Goal: Find specific page/section: Locate a particular part of the current website

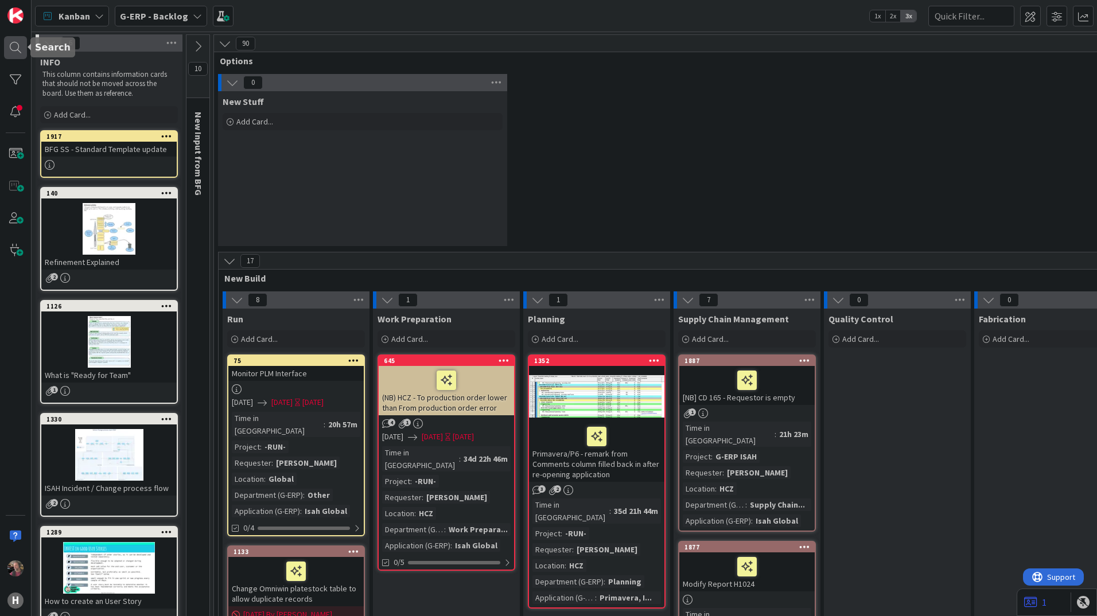
click at [10, 48] on div at bounding box center [15, 47] width 23 height 23
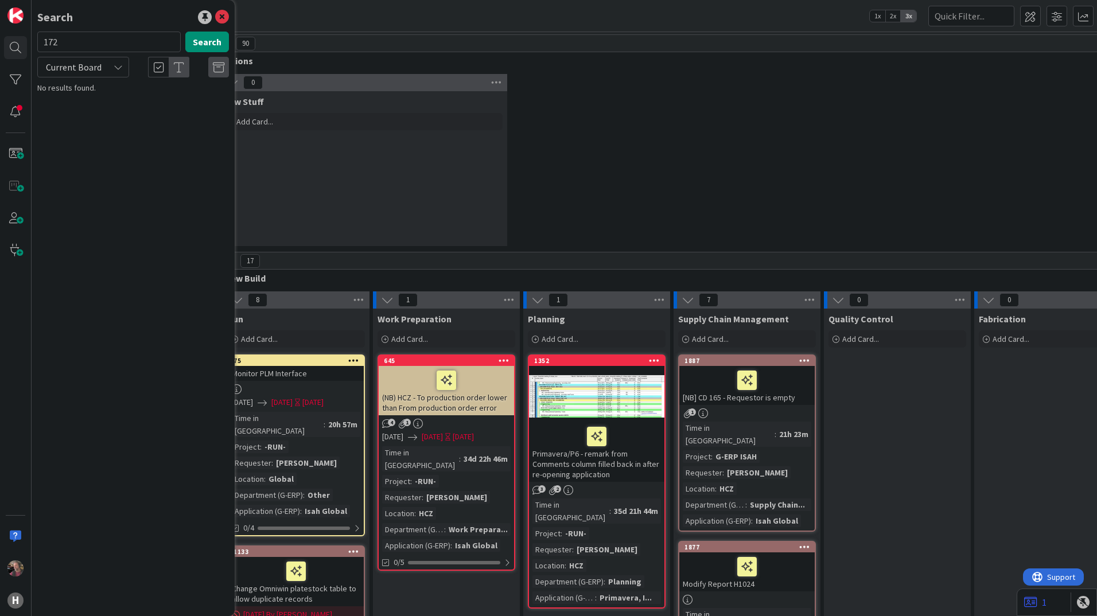
click at [95, 69] on span "Current Board" at bounding box center [74, 66] width 56 height 11
drag, startPoint x: 87, startPoint y: 112, endPoint x: 107, endPoint y: 99, distance: 23.5
click at [87, 112] on span "All Boards" at bounding box center [103, 114] width 119 height 17
click at [66, 42] on input "172" at bounding box center [108, 42] width 143 height 21
type input "cd_172"
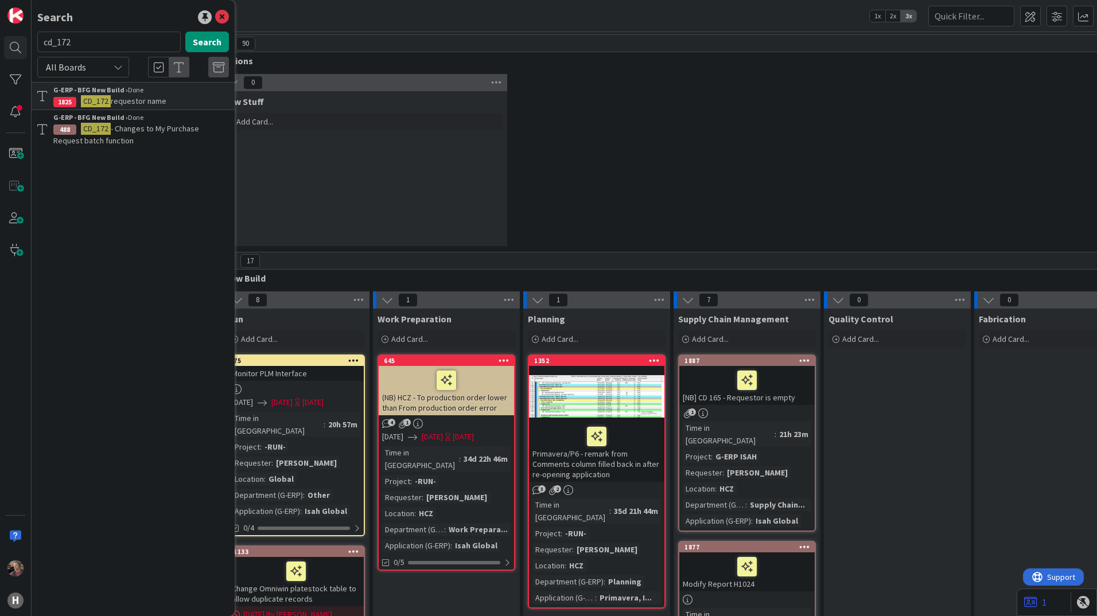
click at [176, 99] on p "CD_172 requestor name" at bounding box center [140, 101] width 175 height 12
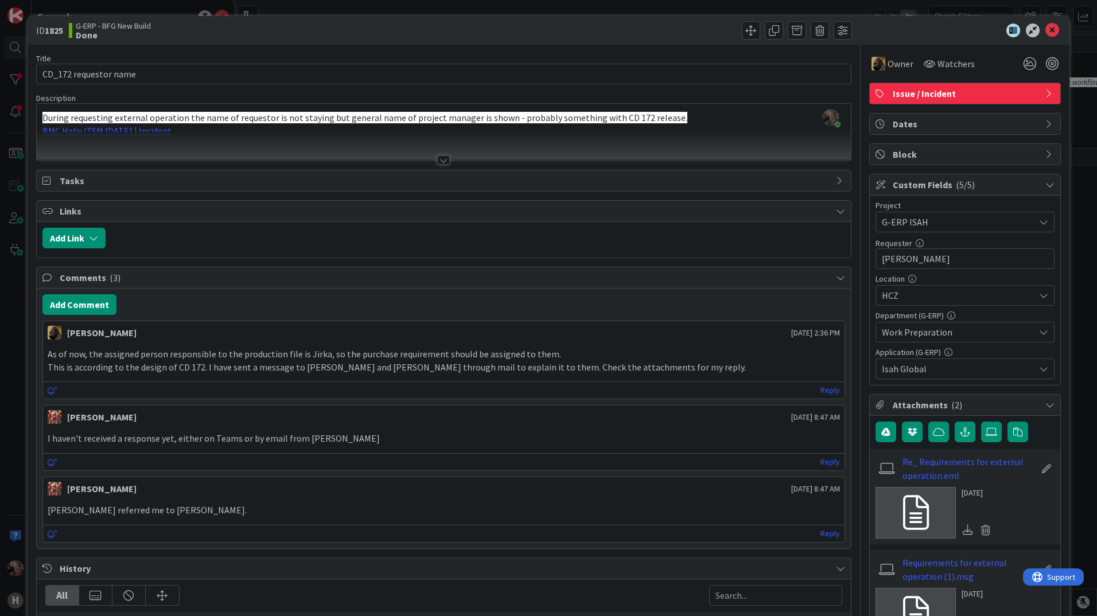
click at [440, 158] on div at bounding box center [443, 159] width 13 height 9
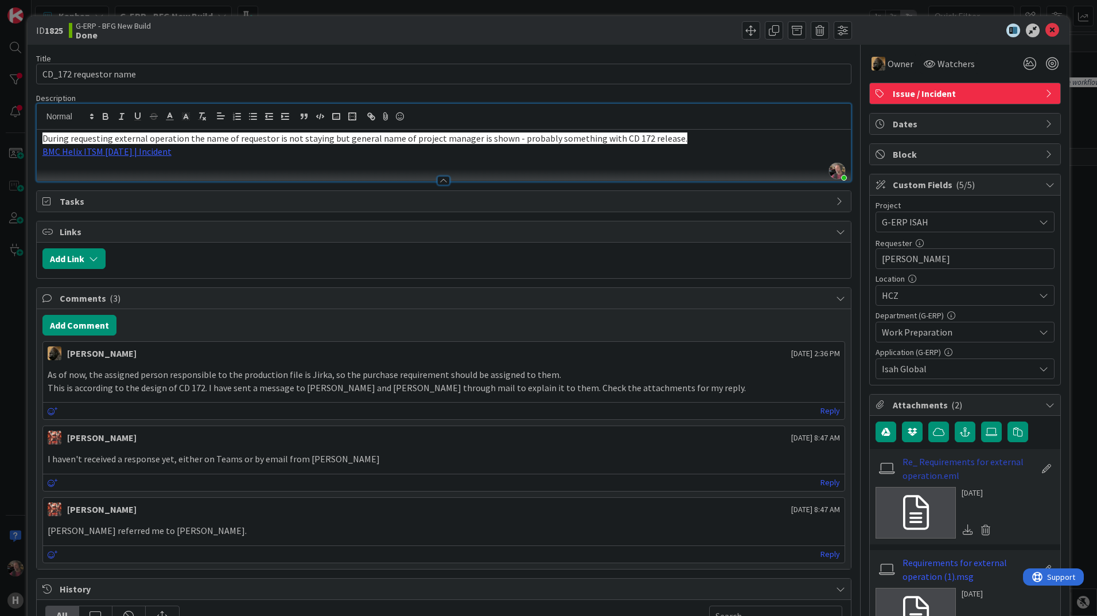
click at [911, 465] on link "Re_ Requirements for external operation.eml" at bounding box center [968, 469] width 133 height 28
